Goal: Navigation & Orientation: Understand site structure

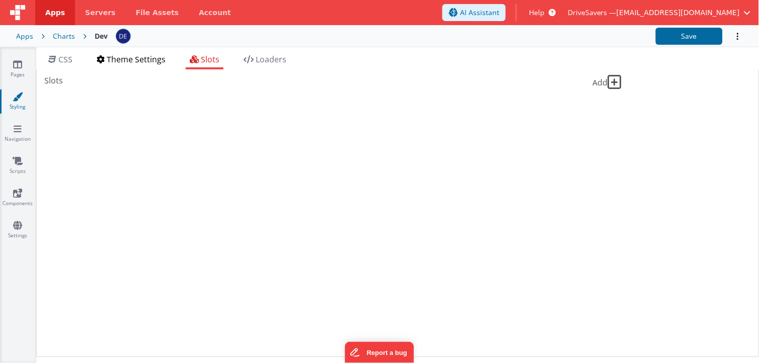
click at [148, 62] on span "Theme Settings" at bounding box center [136, 59] width 59 height 11
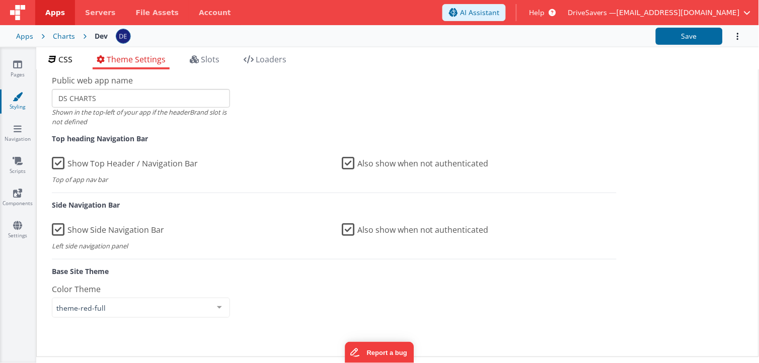
click at [62, 56] on span "CSS" at bounding box center [65, 59] width 14 height 11
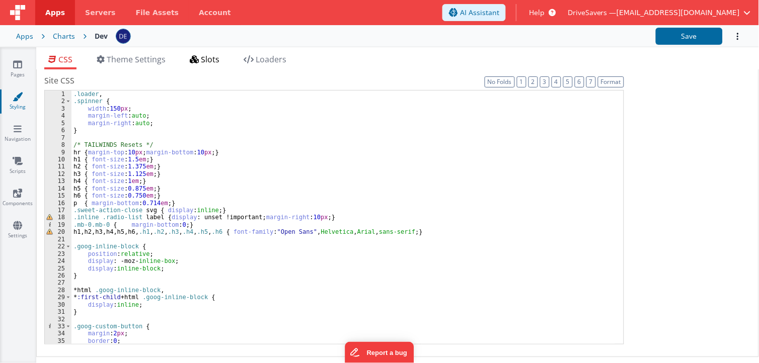
click at [207, 59] on span "Slots" at bounding box center [210, 59] width 19 height 11
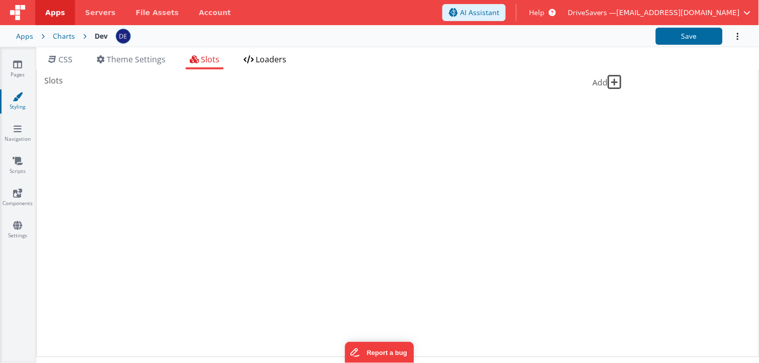
click at [268, 58] on span "Loaders" at bounding box center [271, 59] width 31 height 11
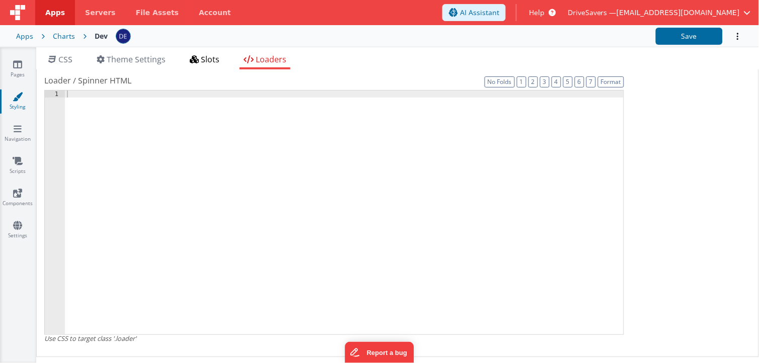
click at [190, 54] on li "Slots" at bounding box center [205, 61] width 38 height 16
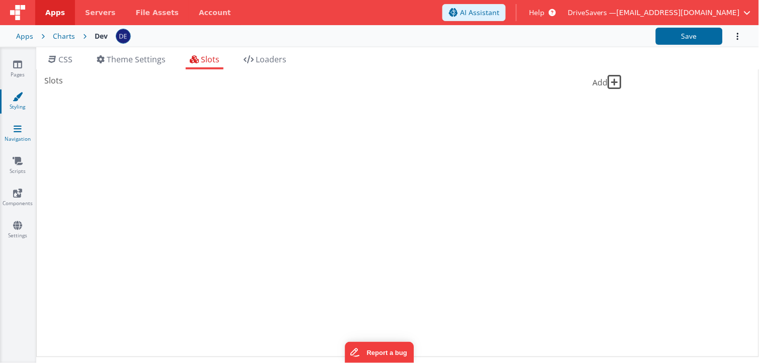
click at [19, 135] on link "Navigation" at bounding box center [17, 134] width 36 height 20
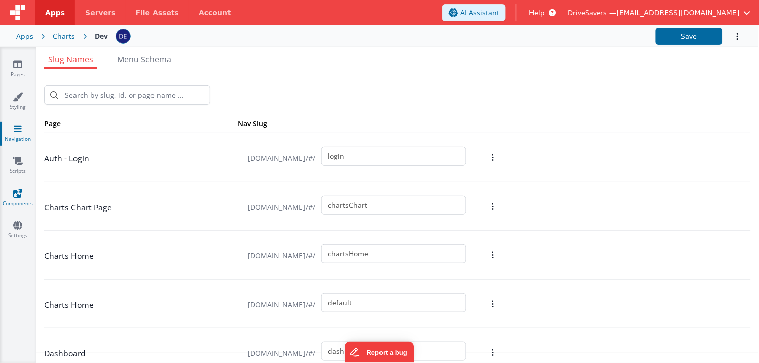
click at [23, 197] on link "Components" at bounding box center [17, 198] width 36 height 20
